Goal: Task Accomplishment & Management: Manage account settings

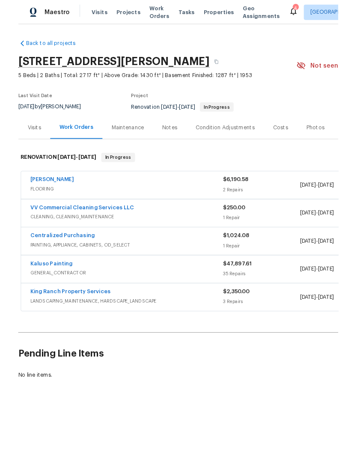
scroll to position [23, 0]
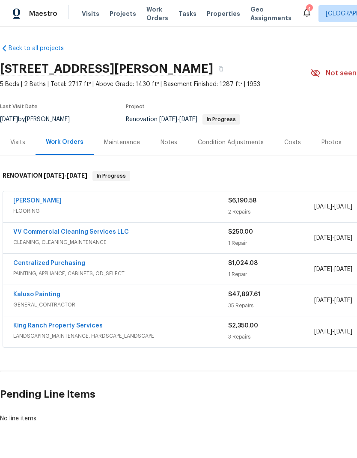
click at [53, 198] on link "Sherwin Williams" at bounding box center [37, 201] width 48 height 6
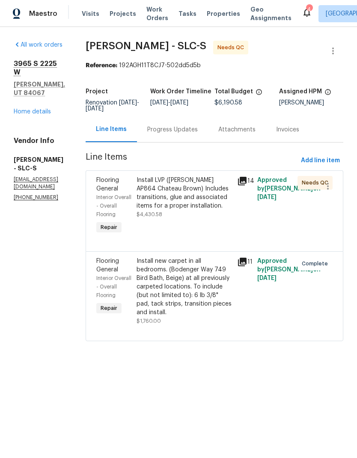
click at [192, 210] on div "Install LVP (Knighton AP864 Chateau Brown) Includes transitions, glue and assoc…" at bounding box center [185, 197] width 96 height 43
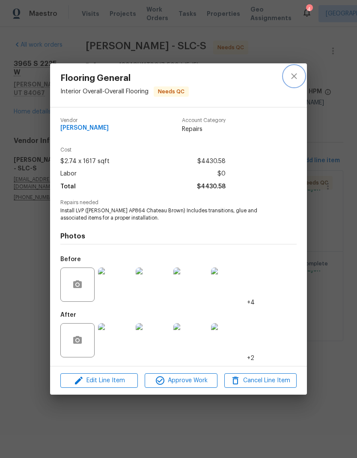
click at [299, 76] on button "close" at bounding box center [294, 76] width 21 height 21
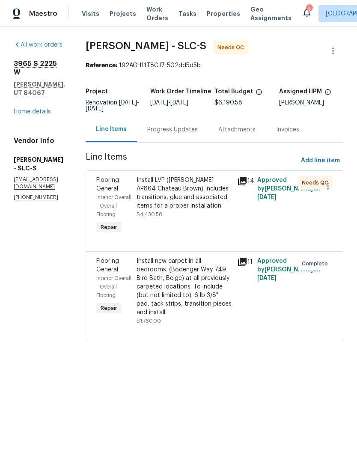
click at [193, 188] on div "Install LVP (Knighton AP864 Chateau Brown) Includes transitions, glue and assoc…" at bounding box center [185, 193] width 96 height 34
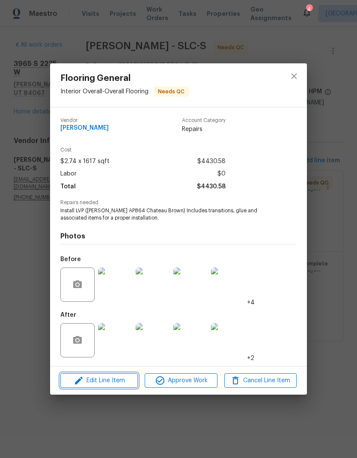
click at [115, 382] on span "Edit Line Item" at bounding box center [99, 381] width 72 height 11
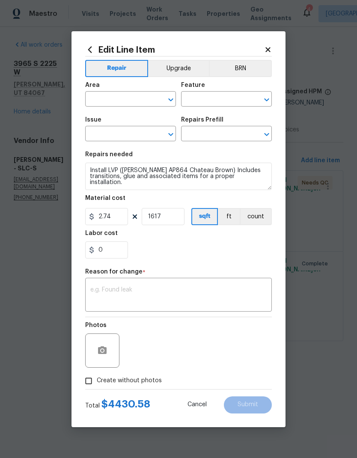
type input "Interior Overall"
type input "Overall Flooring"
type input "Flooring General"
type input "Vinyl Plank LVL 1 - Knighton (Brown) $2.74"
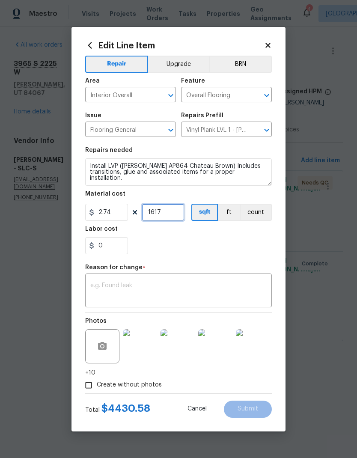
click at [170, 217] on input "1617" at bounding box center [163, 212] width 43 height 17
type input "1750"
click at [270, 43] on icon at bounding box center [268, 45] width 5 height 5
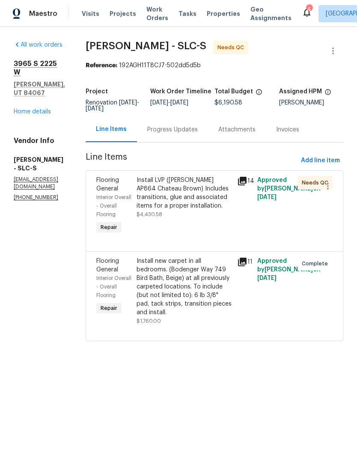
click at [172, 205] on div "Install LVP (Knighton AP864 Chateau Brown) Includes transitions, glue and assoc…" at bounding box center [185, 193] width 96 height 34
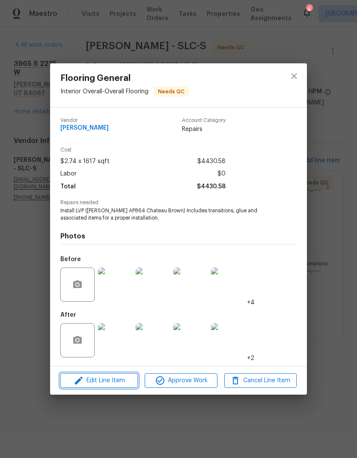
click at [109, 386] on span "Edit Line Item" at bounding box center [99, 381] width 72 height 11
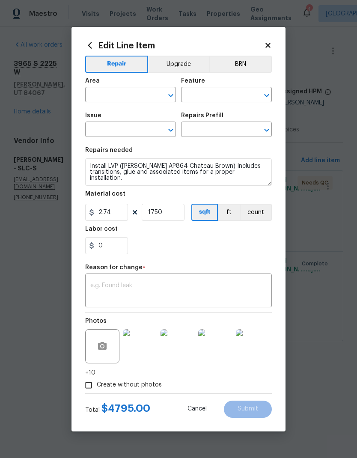
type input "Interior Overall"
type input "Overall Flooring"
type input "Flooring General"
type input "Vinyl Plank LVL 1 - Knighton (Brown) $2.74"
click at [239, 262] on div "Repair Upgrade BRN Area Interior Overall ​ Feature Overall Flooring ​ Issue Flo…" at bounding box center [178, 222] width 187 height 341
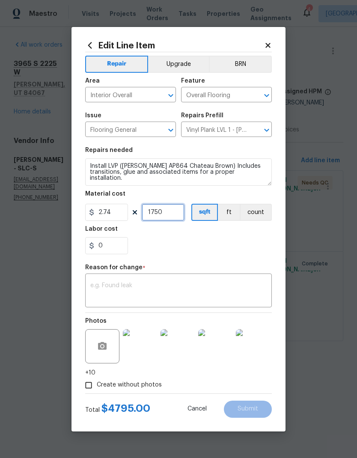
click at [183, 217] on input "1750" at bounding box center [163, 212] width 43 height 17
click at [256, 249] on div "0" at bounding box center [178, 245] width 187 height 17
click at [178, 213] on input "1740" at bounding box center [163, 212] width 43 height 17
click at [236, 245] on div "0" at bounding box center [178, 245] width 187 height 17
click at [173, 213] on input "1730" at bounding box center [163, 212] width 43 height 17
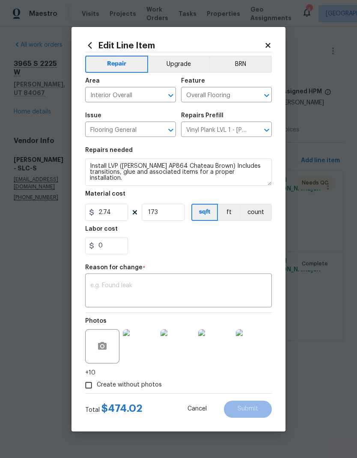
click at [221, 252] on div "0" at bounding box center [178, 245] width 187 height 17
click at [174, 216] on input "173" at bounding box center [163, 212] width 43 height 17
click at [212, 242] on div "0" at bounding box center [178, 245] width 187 height 17
click at [169, 215] on input "17" at bounding box center [163, 212] width 43 height 17
click at [207, 250] on div "0" at bounding box center [178, 245] width 187 height 17
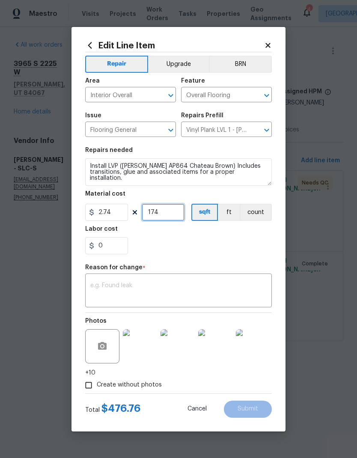
click at [171, 215] on input "174" at bounding box center [163, 212] width 43 height 17
click at [242, 243] on div "0" at bounding box center [178, 245] width 187 height 17
click at [175, 215] on input "1740" at bounding box center [163, 212] width 43 height 17
click at [236, 246] on div "0" at bounding box center [178, 245] width 187 height 17
click at [170, 216] on input "1735" at bounding box center [163, 212] width 43 height 17
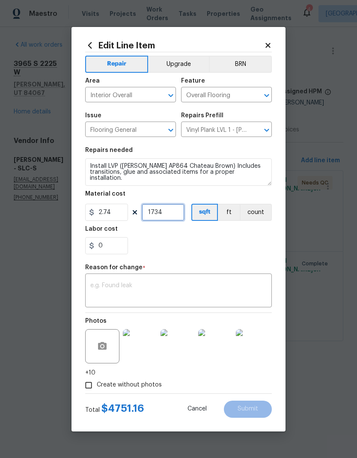
type input "1734"
click at [229, 253] on div "0" at bounding box center [178, 245] width 187 height 17
click at [157, 285] on textarea at bounding box center [178, 292] width 176 height 18
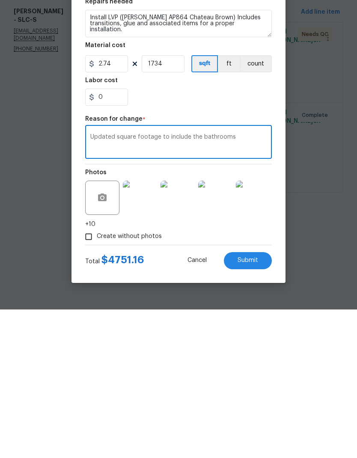
type textarea "Updated square footage to include the bathrooms"
click at [252, 406] on span "Submit" at bounding box center [248, 409] width 21 height 6
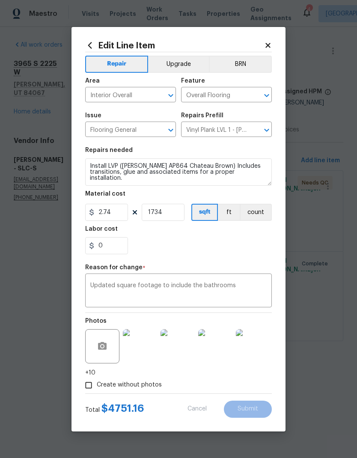
type input "1617"
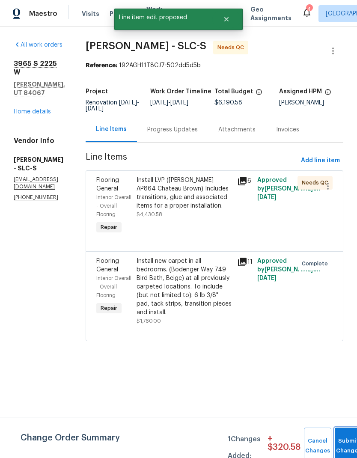
click at [344, 446] on span "Submit Changes" at bounding box center [348, 447] width 19 height 20
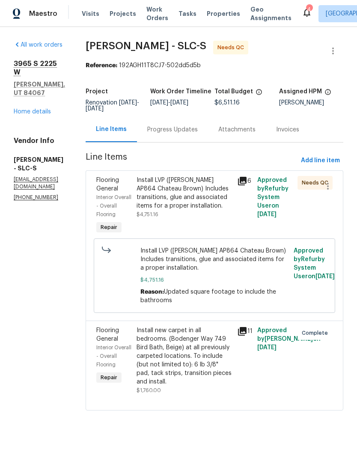
click at [190, 200] on div "Install LVP (Knighton AP864 Chateau Brown) Includes transitions, glue and assoc…" at bounding box center [185, 193] width 96 height 34
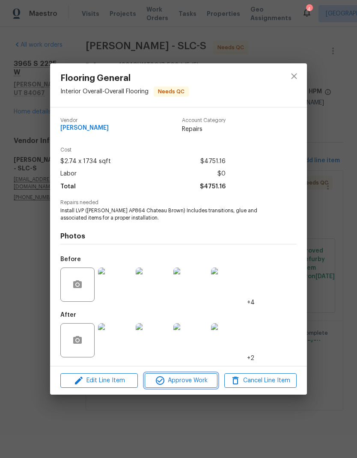
click at [191, 378] on span "Approve Work" at bounding box center [180, 381] width 67 height 11
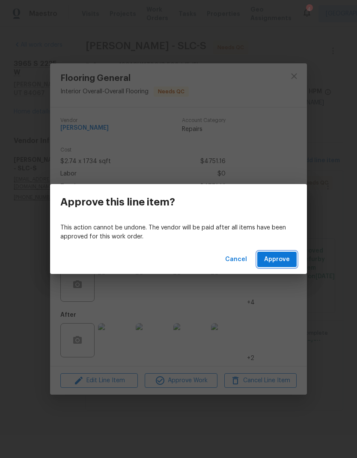
click at [288, 260] on span "Approve" at bounding box center [277, 259] width 26 height 11
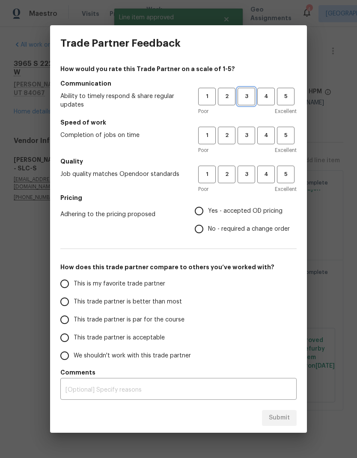
click at [249, 99] on span "3" at bounding box center [247, 97] width 16 height 10
click at [251, 133] on span "3" at bounding box center [247, 136] width 16 height 10
click at [251, 178] on span "3" at bounding box center [247, 175] width 16 height 10
click at [204, 209] on input "Yes - accepted OD pricing" at bounding box center [199, 211] width 18 height 18
radio input "true"
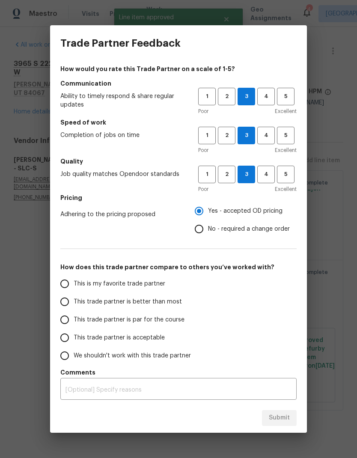
click at [66, 305] on input "This trade partner is better than most" at bounding box center [65, 302] width 18 height 18
click at [289, 418] on span "Submit" at bounding box center [279, 418] width 21 height 11
radio input "true"
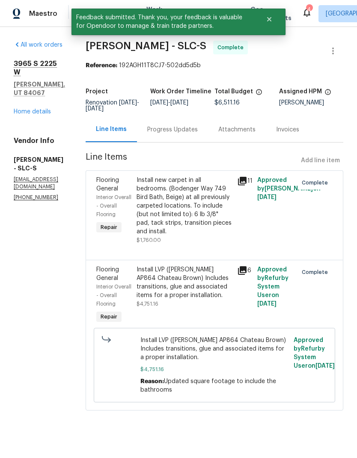
click at [21, 109] on link "Home details" at bounding box center [32, 112] width 37 height 6
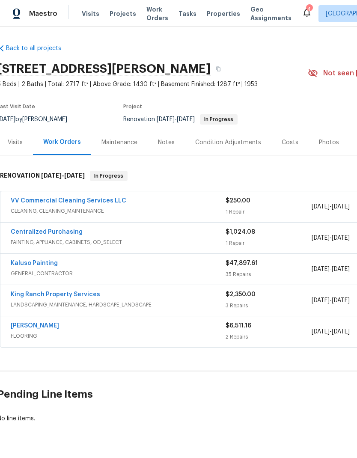
scroll to position [0, 4]
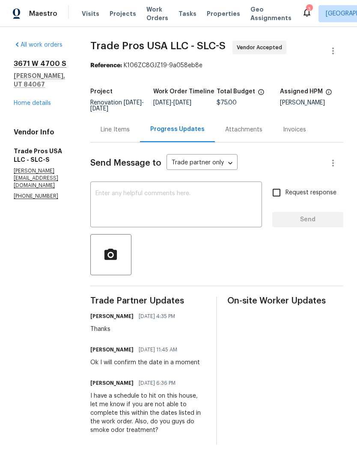
click at [45, 100] on link "Home details" at bounding box center [32, 103] width 37 height 6
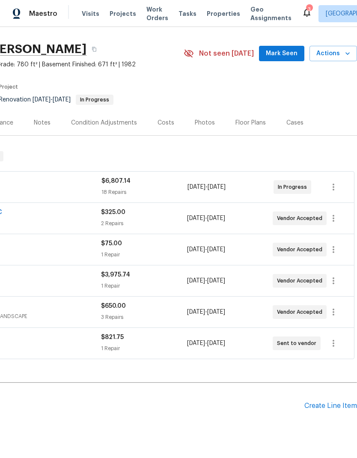
scroll to position [20, 127]
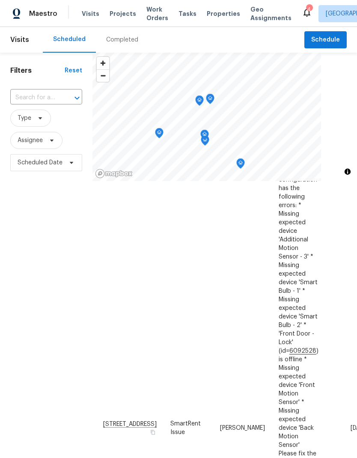
scroll to position [148, 0]
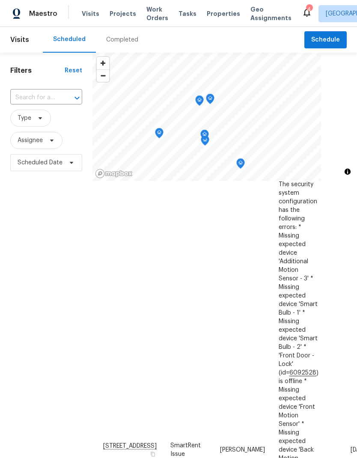
click at [50, 267] on div "Filters Reset ​ Type Assignee Scheduled Date" at bounding box center [46, 300] width 93 height 495
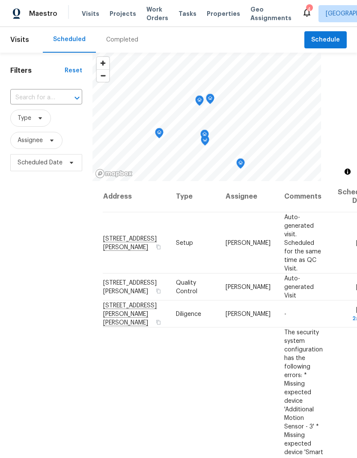
scroll to position [0, 0]
click at [0, 0] on icon at bounding box center [0, 0] width 0 height 0
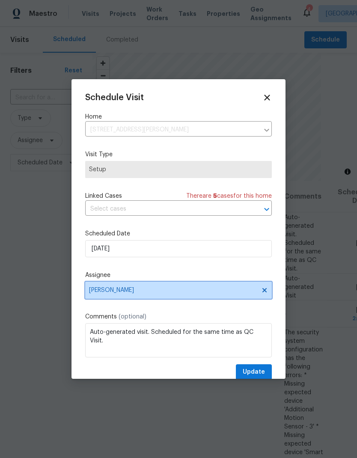
click at [270, 292] on span "[PERSON_NAME]" at bounding box center [178, 290] width 187 height 17
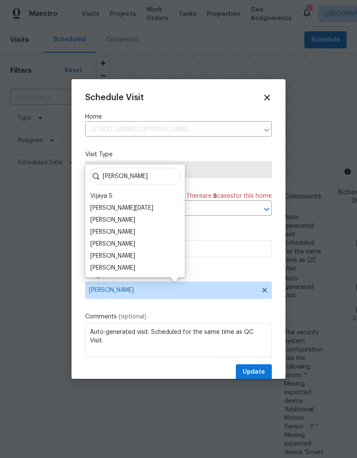
type input "Ja"
click at [127, 264] on div "[PERSON_NAME]" at bounding box center [112, 268] width 45 height 9
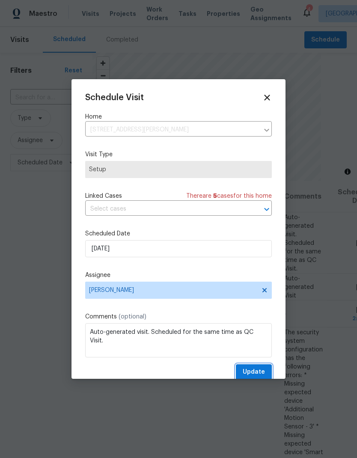
click at [263, 376] on span "Update" at bounding box center [254, 372] width 22 height 11
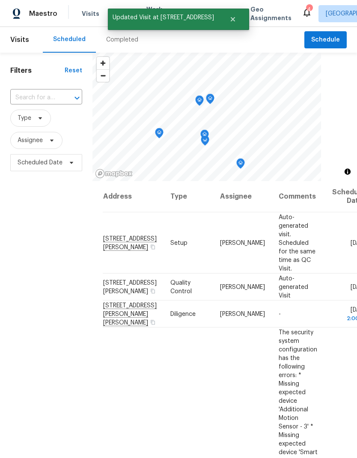
click at [26, 335] on div "Filters Reset ​ Type Assignee Scheduled Date" at bounding box center [46, 300] width 93 height 495
click at [0, 0] on icon at bounding box center [0, 0] width 0 height 0
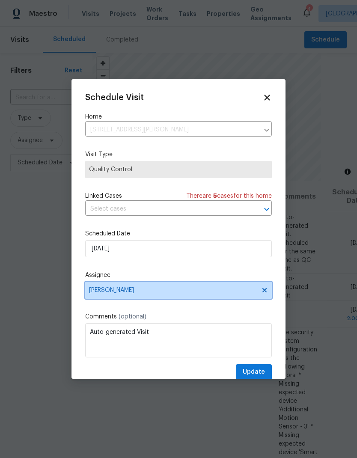
click at [263, 293] on icon at bounding box center [265, 290] width 4 height 4
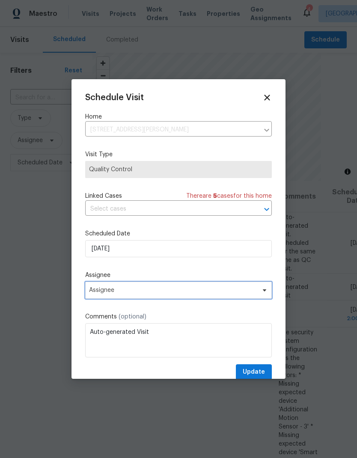
click at [230, 296] on span "Assignee" at bounding box center [178, 290] width 187 height 17
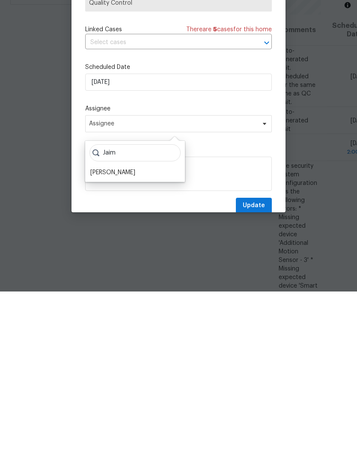
type input "Jaim"
click at [124, 335] on div "[PERSON_NAME]" at bounding box center [112, 339] width 45 height 9
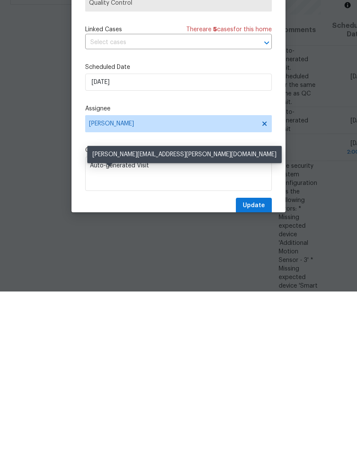
scroll to position [34, 0]
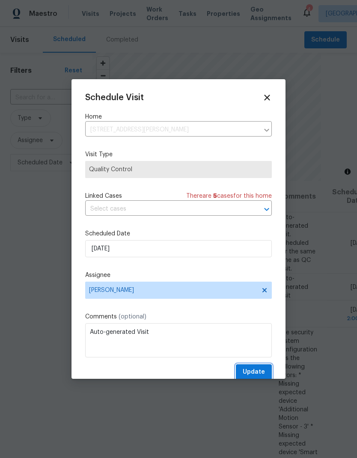
click at [260, 374] on span "Update" at bounding box center [254, 372] width 22 height 11
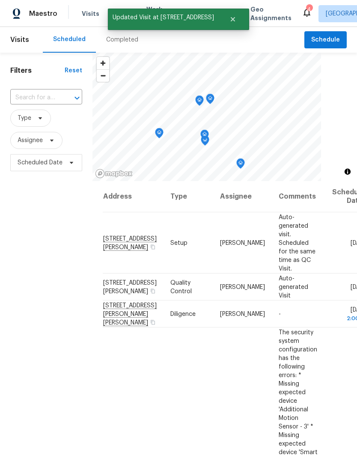
click at [19, 220] on div "Filters Reset ​ Type Assignee Scheduled Date" at bounding box center [46, 300] width 93 height 495
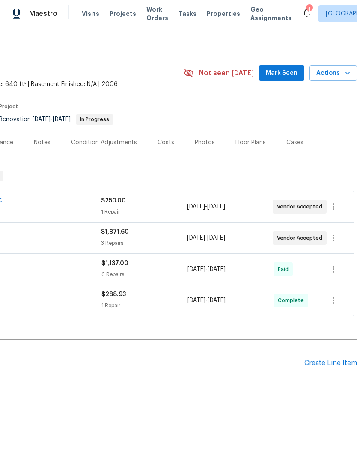
scroll to position [0, 127]
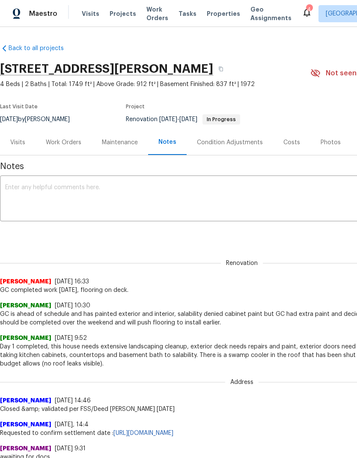
click at [71, 144] on div "Work Orders" at bounding box center [64, 142] width 36 height 9
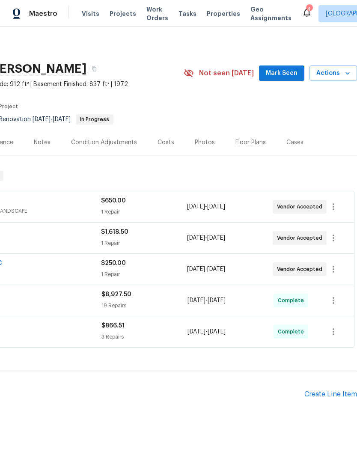
scroll to position [0, 127]
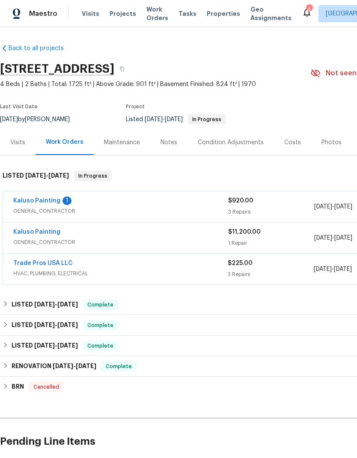
click at [41, 202] on link "Kaluso Painting" at bounding box center [36, 201] width 47 height 6
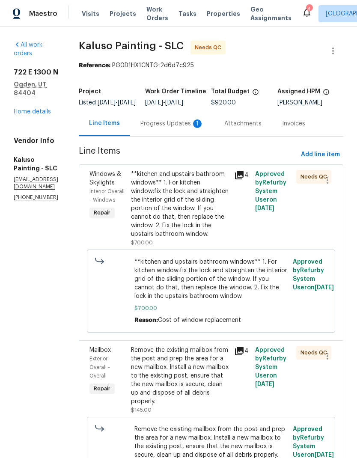
click at [189, 128] on div "Progress Updates 1" at bounding box center [172, 124] width 63 height 9
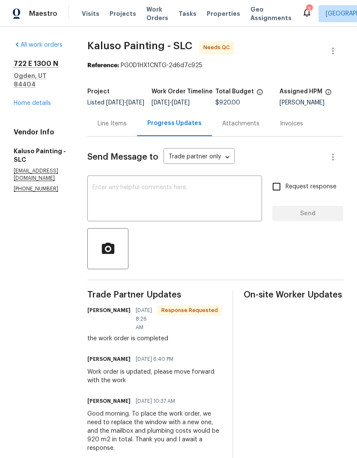
click at [37, 100] on link "Home details" at bounding box center [32, 103] width 37 height 6
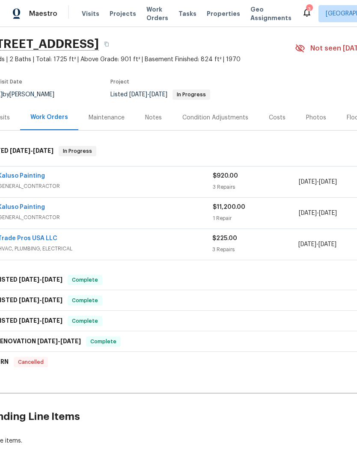
scroll to position [24, 12]
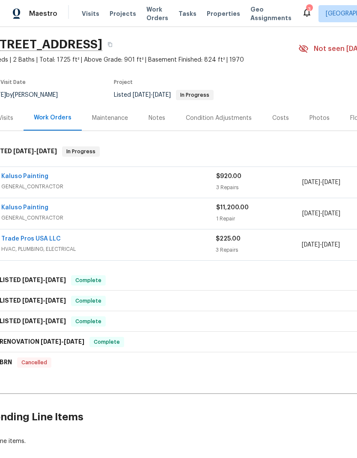
click at [44, 176] on link "Kaluso Painting" at bounding box center [24, 176] width 47 height 6
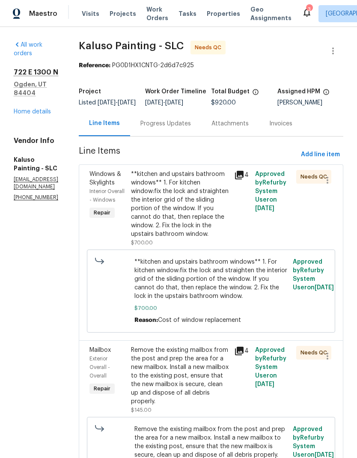
click at [202, 209] on div "**kitchen and upstairs bathroom windows** 1. For kitchen window:fix the lock an…" at bounding box center [180, 204] width 99 height 69
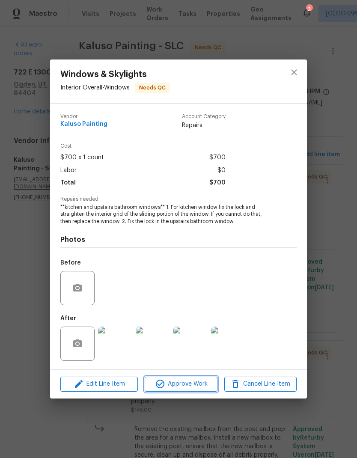
click at [194, 384] on span "Approve Work" at bounding box center [180, 384] width 67 height 11
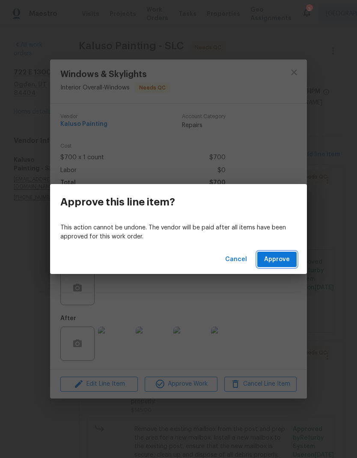
click at [281, 263] on span "Approve" at bounding box center [277, 259] width 26 height 11
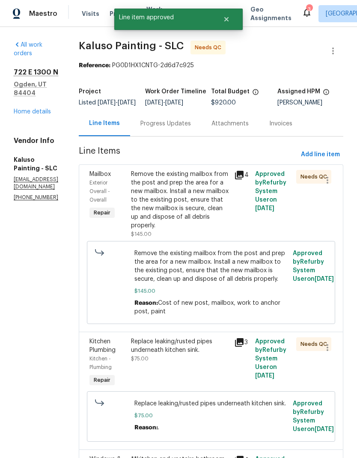
click at [194, 213] on div "Remove the existing mailbox from the post and prep the area for a new mailbox. …" at bounding box center [180, 200] width 99 height 60
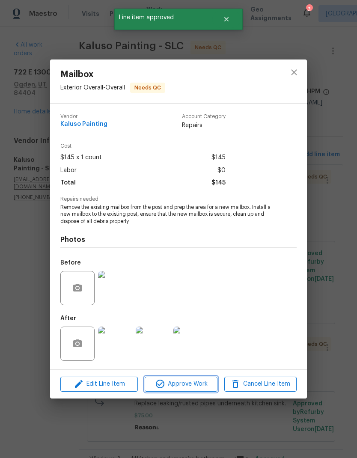
click at [195, 386] on span "Approve Work" at bounding box center [180, 384] width 67 height 11
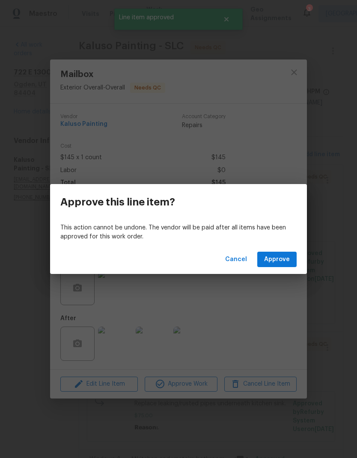
click at [282, 260] on span "Approve" at bounding box center [277, 259] width 26 height 11
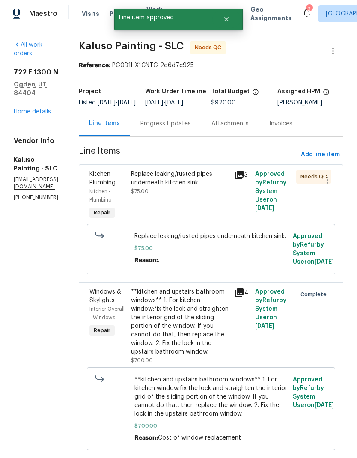
click at [194, 202] on div "Replace leaking/rusted pipes underneath kitchen sink. $75.00" at bounding box center [181, 195] width 104 height 57
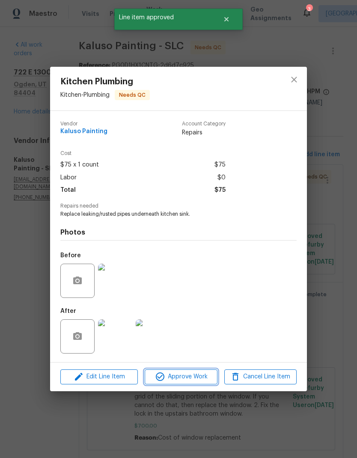
click at [197, 379] on span "Approve Work" at bounding box center [180, 377] width 67 height 11
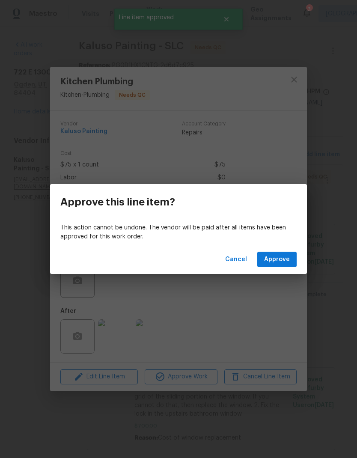
click at [276, 260] on span "Approve" at bounding box center [277, 259] width 26 height 11
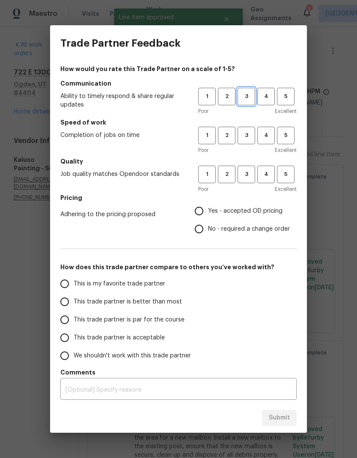
click at [251, 96] on span "3" at bounding box center [247, 97] width 16 height 10
click at [248, 131] on span "3" at bounding box center [247, 136] width 16 height 10
click at [251, 176] on span "3" at bounding box center [247, 175] width 16 height 10
click at [204, 213] on input "Yes - accepted OD pricing" at bounding box center [199, 211] width 18 height 18
radio input "true"
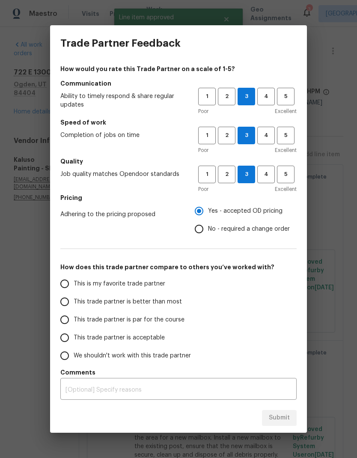
click at [72, 285] on input "This is my favorite trade partner" at bounding box center [65, 284] width 18 height 18
click at [284, 419] on span "Submit" at bounding box center [279, 418] width 21 height 11
radio input "true"
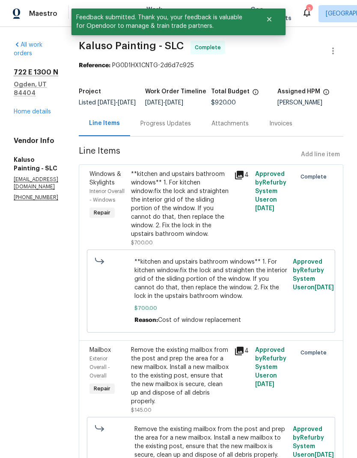
click at [42, 109] on link "Home details" at bounding box center [32, 112] width 37 height 6
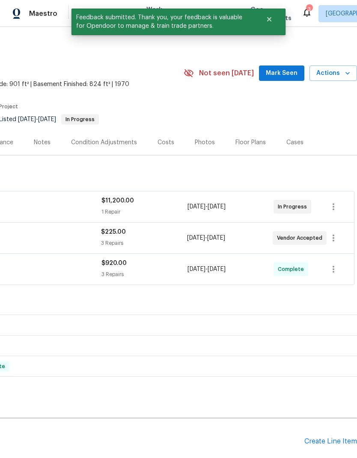
scroll to position [0, 127]
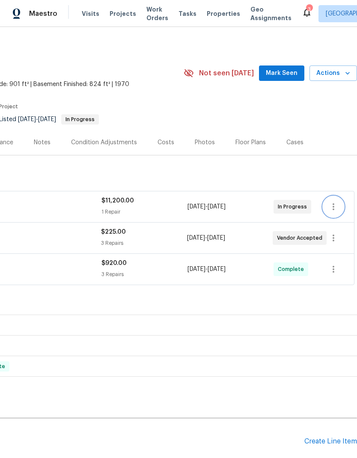
click at [335, 207] on icon "button" at bounding box center [334, 207] width 10 height 10
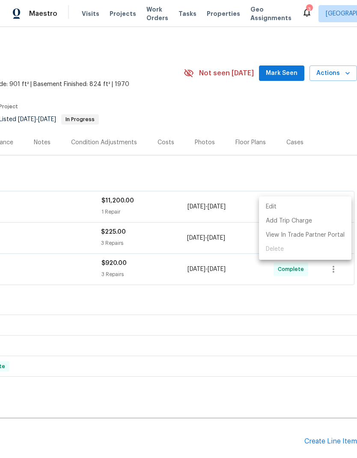
click at [287, 209] on li "Edit" at bounding box center [305, 207] width 93 height 14
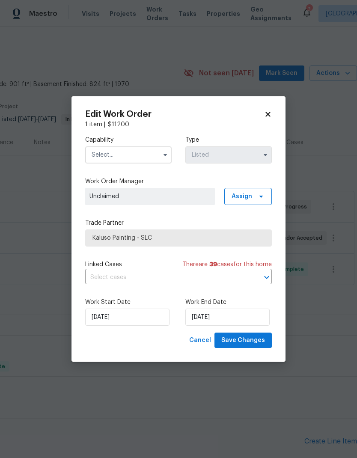
click at [126, 157] on input "text" at bounding box center [128, 155] width 87 height 17
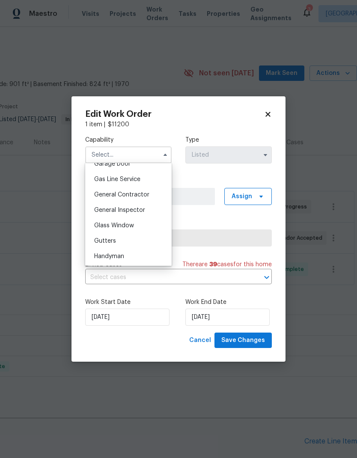
scroll to position [392, 0]
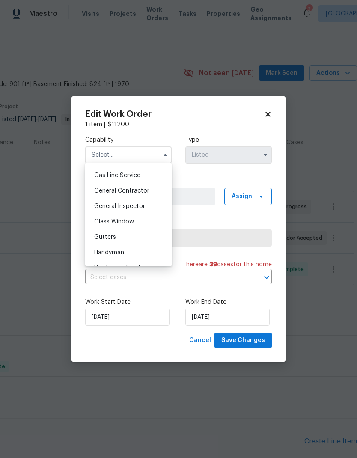
click at [145, 188] on span "General Contractor" at bounding box center [121, 191] width 55 height 6
type input "General Contractor"
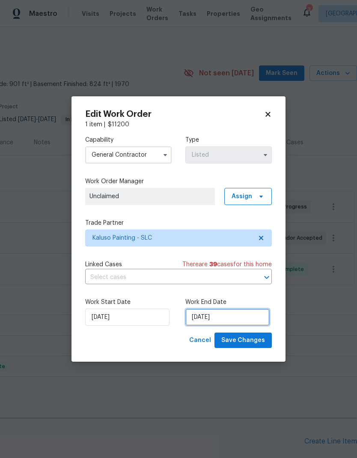
click at [244, 318] on input "8/22/2025" at bounding box center [227, 317] width 84 height 17
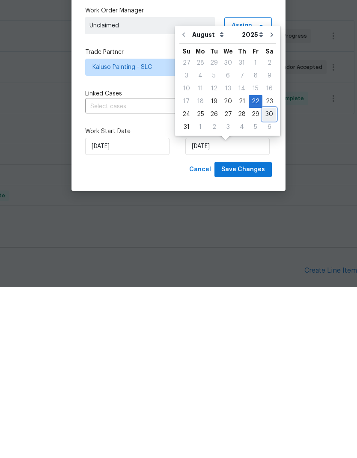
click at [268, 279] on div "30" at bounding box center [270, 285] width 14 height 12
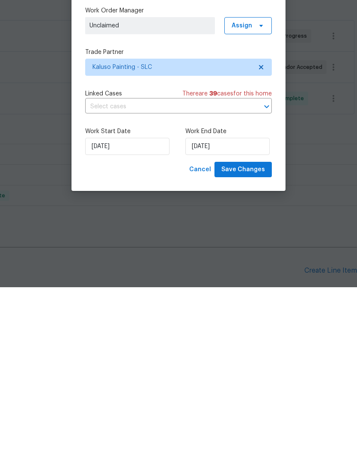
type input "[DATE]"
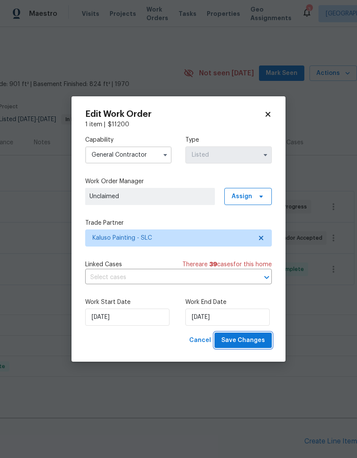
click at [256, 342] on span "Save Changes" at bounding box center [243, 340] width 44 height 11
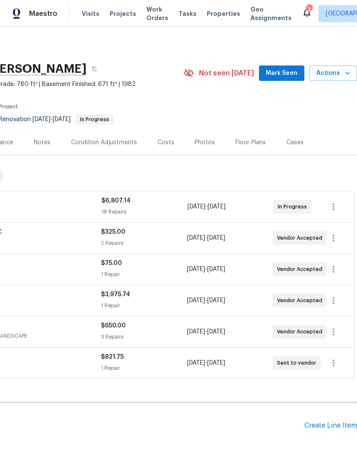
scroll to position [0, 127]
click at [291, 74] on span "Mark Seen" at bounding box center [282, 73] width 32 height 11
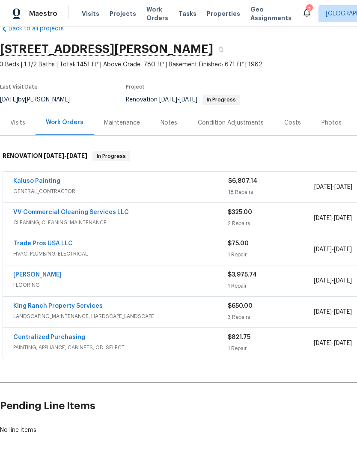
scroll to position [20, 0]
click at [302, 16] on icon at bounding box center [307, 12] width 10 height 10
